Goal: Complete application form: Complete application form

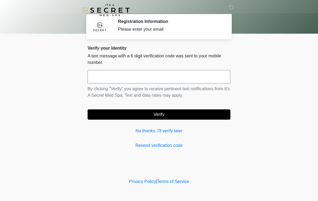
click at [139, 78] on input "text" at bounding box center [159, 76] width 143 height 13
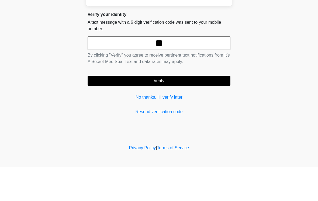
type input "*"
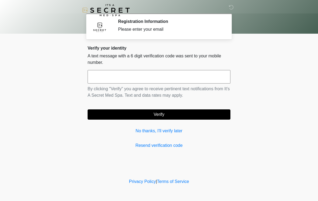
click at [176, 148] on link "Resend verification code" at bounding box center [159, 145] width 143 height 6
click at [198, 75] on input "text" at bounding box center [159, 76] width 143 height 13
click at [155, 71] on input "text" at bounding box center [159, 76] width 143 height 13
type input "******"
click at [197, 118] on button "Verify" at bounding box center [159, 115] width 143 height 10
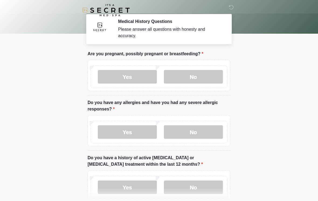
click at [201, 76] on label "No" at bounding box center [193, 76] width 59 height 13
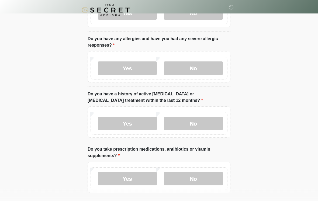
scroll to position [65, 0]
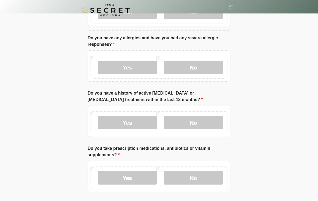
click at [204, 68] on label "No" at bounding box center [193, 67] width 59 height 13
click at [204, 124] on label "No" at bounding box center [193, 122] width 59 height 13
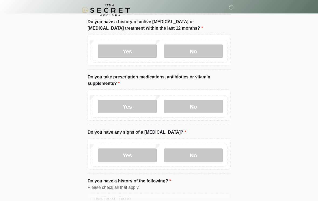
click at [202, 107] on label "No" at bounding box center [193, 106] width 59 height 13
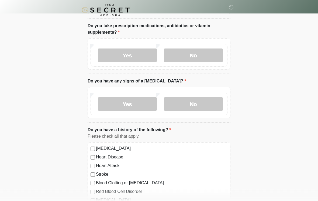
click at [210, 106] on label "No" at bounding box center [193, 104] width 59 height 13
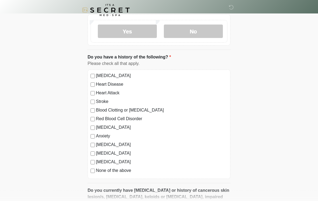
scroll to position [260, 0]
click at [123, 168] on label "None of the above" at bounding box center [162, 171] width 132 height 6
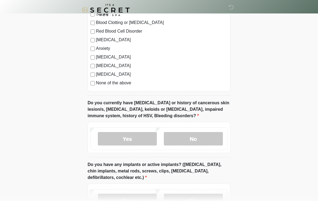
scroll to position [348, 0]
click at [189, 134] on label "No" at bounding box center [193, 138] width 59 height 13
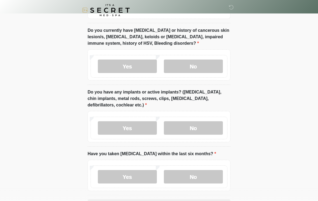
scroll to position [423, 0]
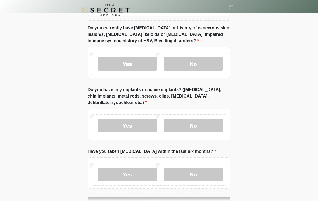
click at [210, 121] on label "No" at bounding box center [193, 125] width 59 height 13
click at [205, 174] on label "No" at bounding box center [193, 174] width 59 height 13
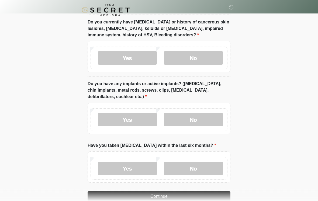
scroll to position [449, 0]
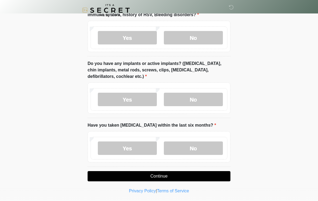
click at [185, 174] on button "Continue" at bounding box center [159, 176] width 143 height 10
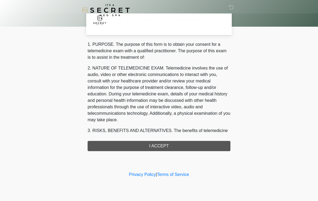
scroll to position [0, 0]
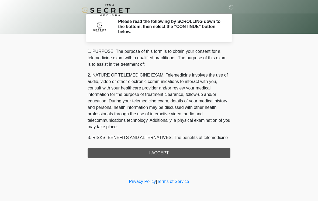
click at [184, 154] on div "1. PURPOSE. The purpose of this form is to obtain your consent for a telemedici…" at bounding box center [159, 103] width 143 height 110
click at [172, 152] on div "1. PURPOSE. The purpose of this form is to obtain your consent for a telemedici…" at bounding box center [159, 103] width 143 height 110
click at [169, 155] on div "1. PURPOSE. The purpose of this form is to obtain your consent for a telemedici…" at bounding box center [159, 103] width 143 height 110
click at [179, 154] on div "1. PURPOSE. The purpose of this form is to obtain your consent for a telemedici…" at bounding box center [159, 103] width 143 height 110
click at [196, 156] on div "1. PURPOSE. The purpose of this form is to obtain your consent for a telemedici…" at bounding box center [159, 103] width 143 height 110
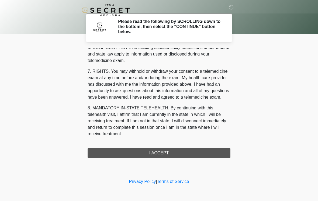
click at [186, 155] on button "I ACCEPT" at bounding box center [159, 153] width 143 height 10
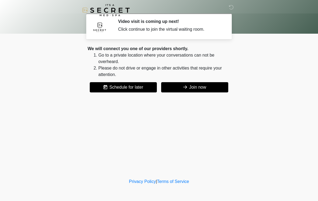
click at [204, 91] on button "Join now" at bounding box center [194, 87] width 67 height 10
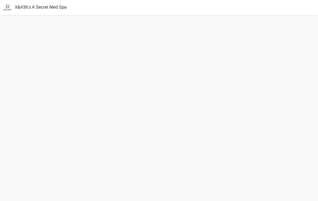
scroll to position [10, 0]
